Goal: Use online tool/utility: Utilize a website feature to perform a specific function

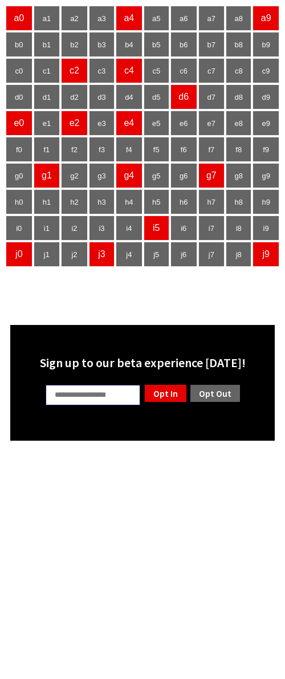
click at [91, 396] on input "text" at bounding box center [93, 395] width 96 height 22
type input "*"
type input "**"
click at [159, 395] on link "Opt In" at bounding box center [166, 393] width 44 height 19
